Goal: Browse casually: Explore the website without a specific task or goal

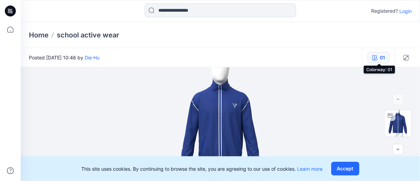
click at [381, 57] on div "01" at bounding box center [382, 58] width 5 height 8
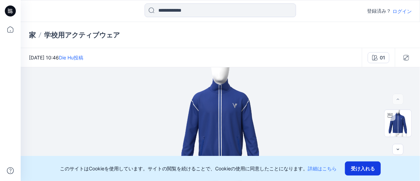
click at [364, 172] on font "受け入れる" at bounding box center [363, 169] width 24 height 8
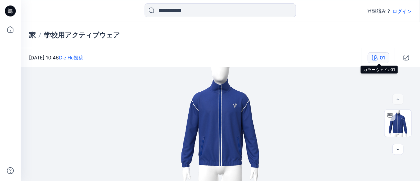
click at [376, 56] on icon "button" at bounding box center [375, 58] width 6 height 6
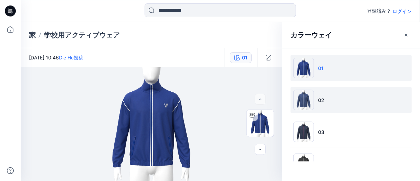
click at [301, 98] on img at bounding box center [303, 100] width 21 height 21
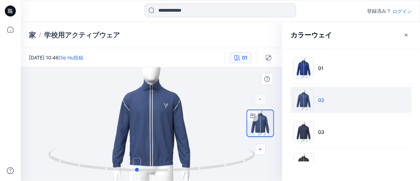
drag, startPoint x: 249, startPoint y: 160, endPoint x: 234, endPoint y: 170, distance: 17.9
click at [234, 170] on icon at bounding box center [152, 161] width 208 height 26
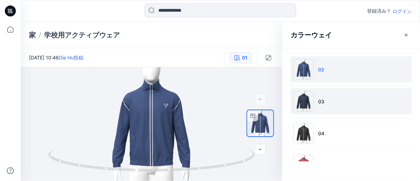
scroll to position [59, 0]
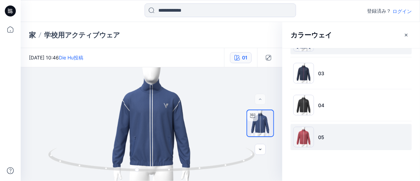
click at [306, 139] on img at bounding box center [303, 137] width 21 height 21
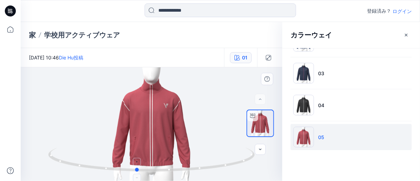
drag, startPoint x: 244, startPoint y: 163, endPoint x: 230, endPoint y: 148, distance: 20.9
click at [230, 148] on icon at bounding box center [152, 161] width 208 height 26
drag, startPoint x: 225, startPoint y: 168, endPoint x: 257, endPoint y: 158, distance: 33.7
click at [257, 158] on div at bounding box center [152, 124] width 262 height 114
